Goal: Find specific page/section

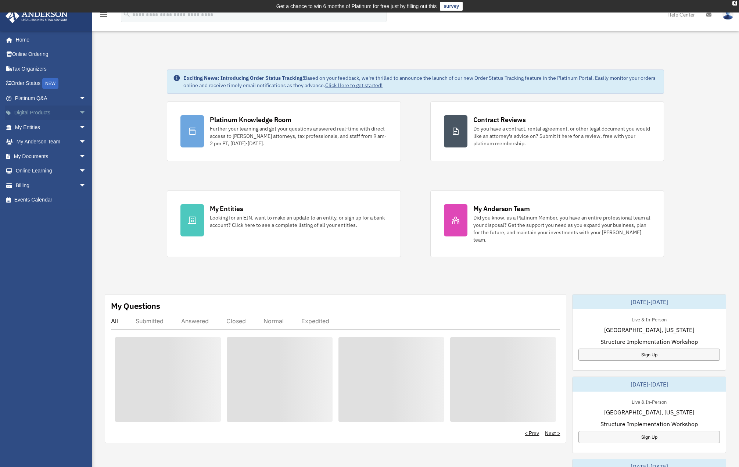
click at [79, 111] on span "arrow_drop_down" at bounding box center [86, 112] width 15 height 15
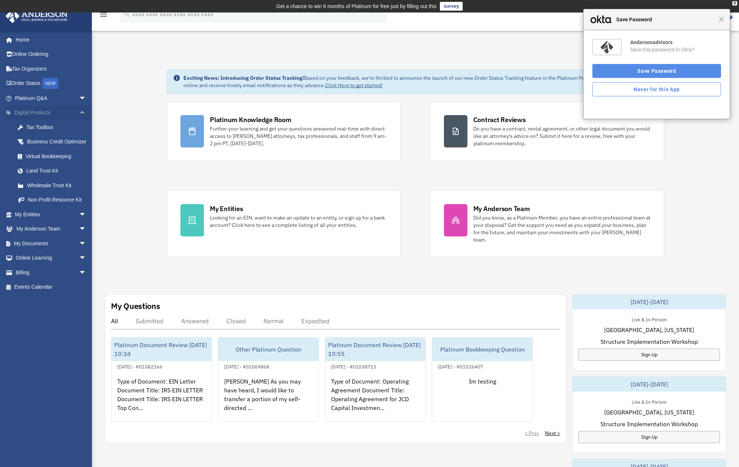
click at [79, 111] on span "arrow_drop_up" at bounding box center [86, 112] width 15 height 15
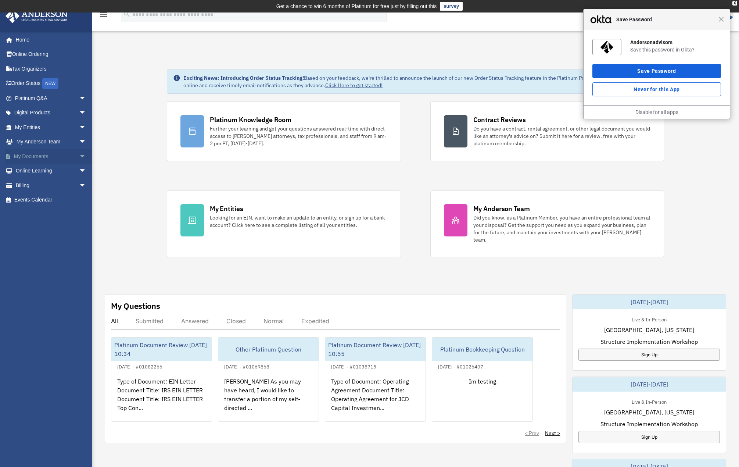
click at [79, 158] on span "arrow_drop_down" at bounding box center [86, 156] width 15 height 15
click at [34, 168] on link "Box" at bounding box center [53, 171] width 87 height 15
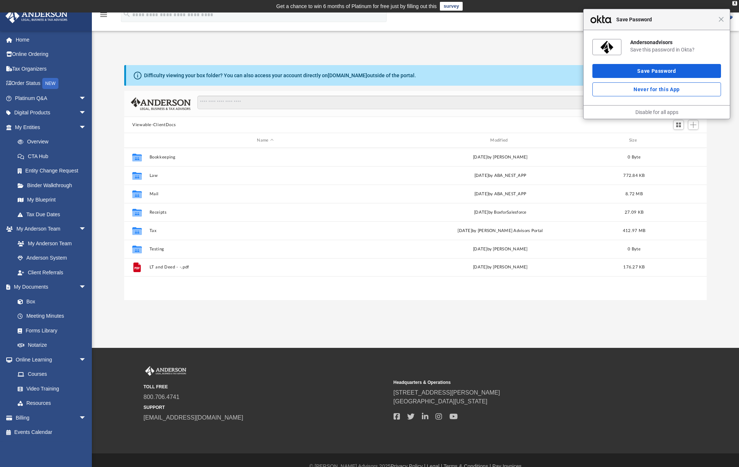
scroll to position [162, 577]
click at [722, 24] on div "Close Save Password" at bounding box center [657, 19] width 146 height 21
click at [723, 22] on div "Close Save Password" at bounding box center [657, 19] width 146 height 21
click at [720, 18] on span "Close" at bounding box center [722, 20] width 6 height 6
